Goal: Task Accomplishment & Management: Manage account settings

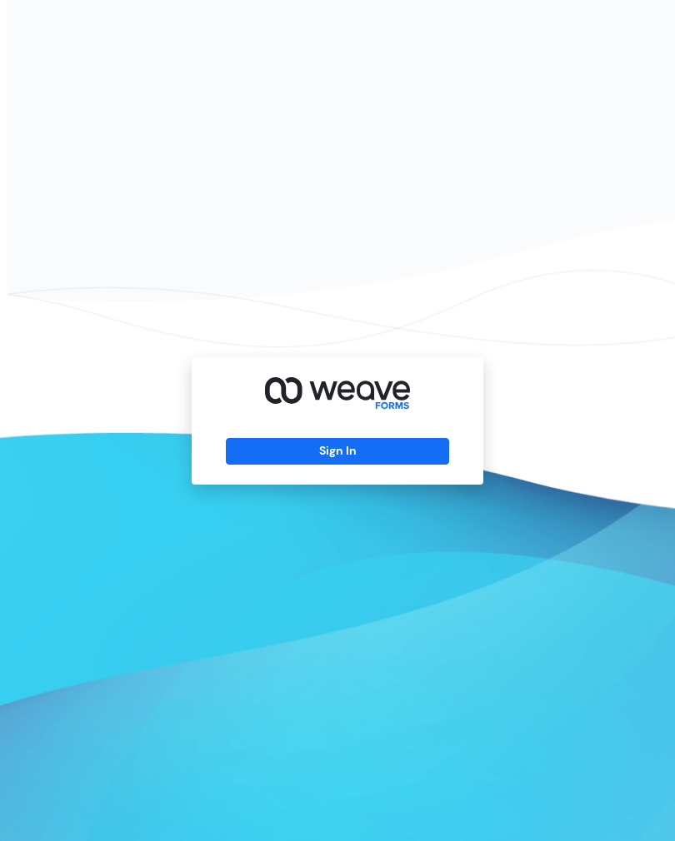
click at [414, 465] on button "Sign In" at bounding box center [337, 451] width 222 height 27
